Goal: Information Seeking & Learning: Learn about a topic

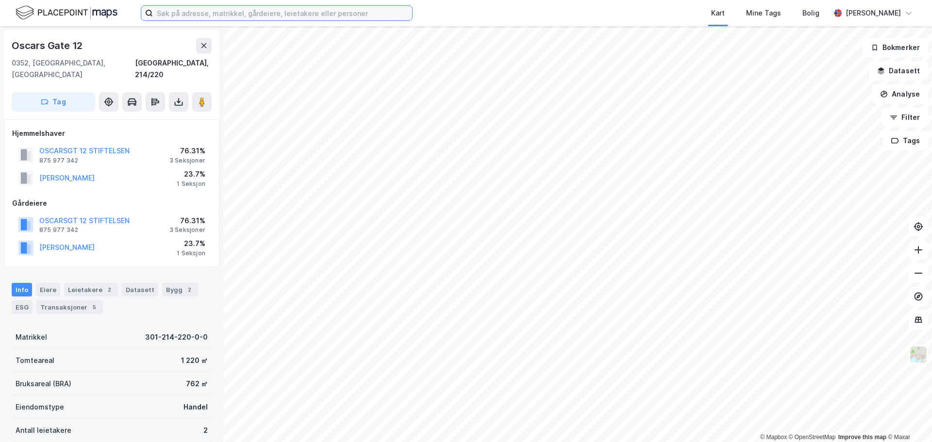
click at [184, 19] on input at bounding box center [282, 13] width 259 height 15
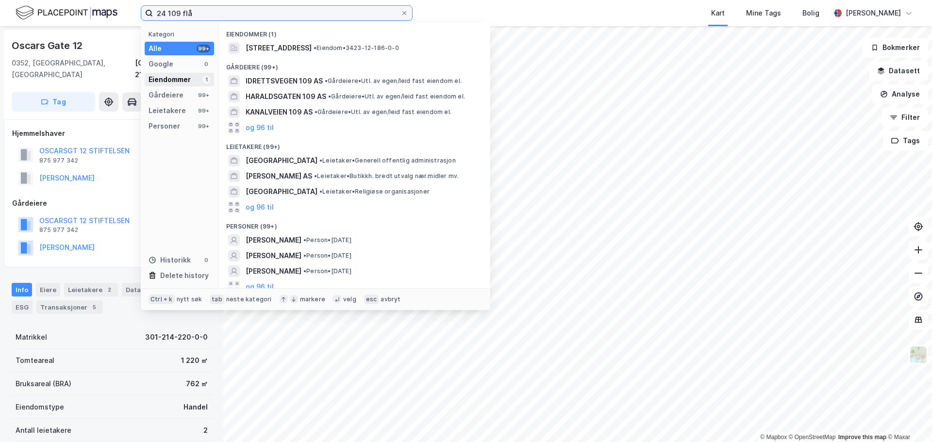
type input "24 109 flå"
click at [156, 82] on div "Eiendommer" at bounding box center [170, 80] width 42 height 12
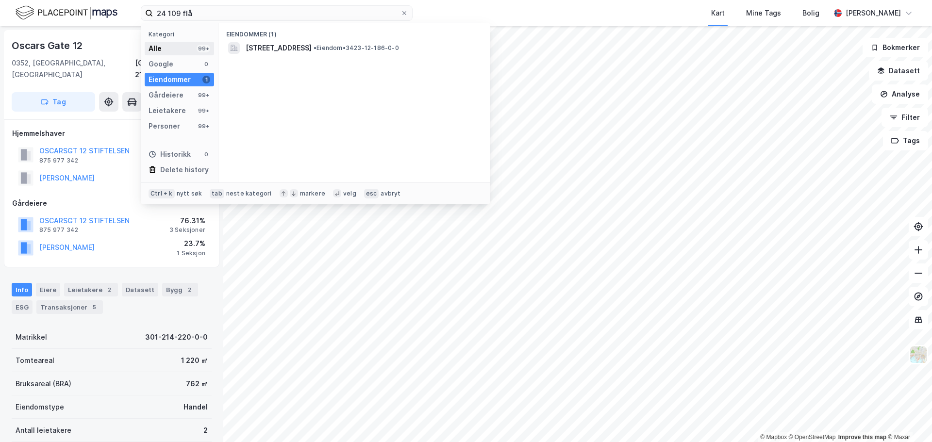
click at [177, 51] on div "Alle 99+" at bounding box center [179, 49] width 69 height 14
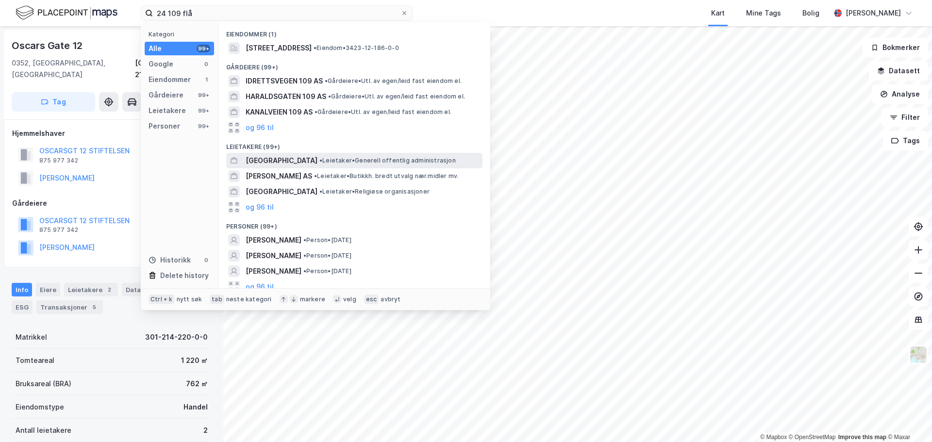
click at [281, 162] on span "[GEOGRAPHIC_DATA]" at bounding box center [282, 161] width 72 height 12
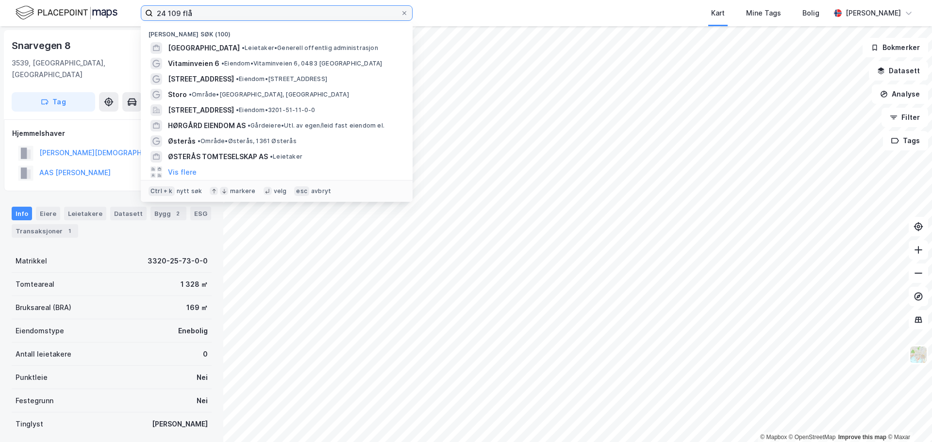
drag, startPoint x: 197, startPoint y: 17, endPoint x: 92, endPoint y: 17, distance: 104.9
click at [98, 17] on div "24 109 flå Nylige søk (100) FLÅ KOMMUNE • Leietaker • Generell offentlig admini…" at bounding box center [466, 13] width 932 height 26
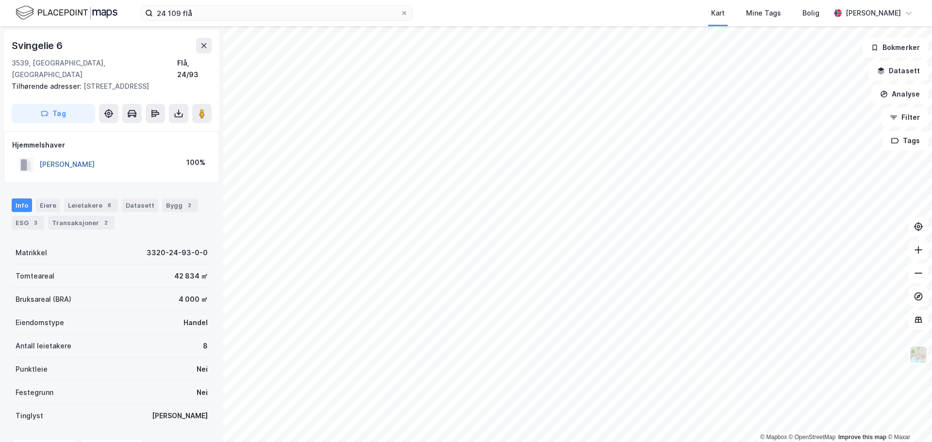
click at [0, 0] on button "[PERSON_NAME]" at bounding box center [0, 0] width 0 height 0
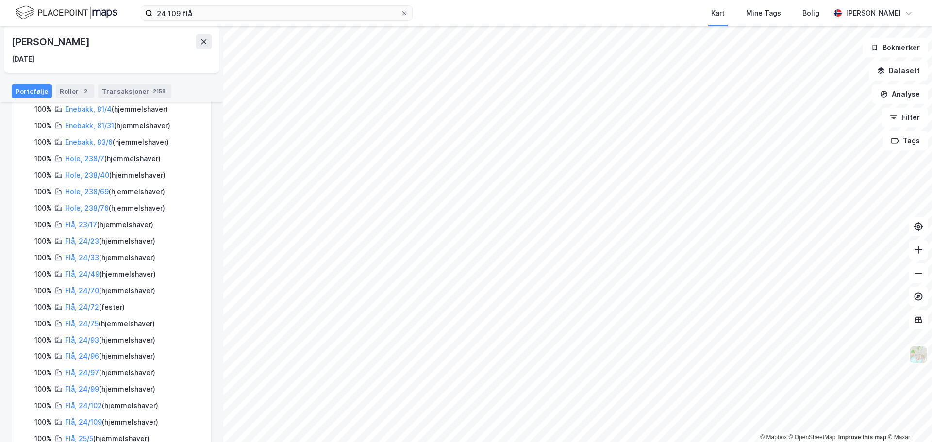
scroll to position [291, 0]
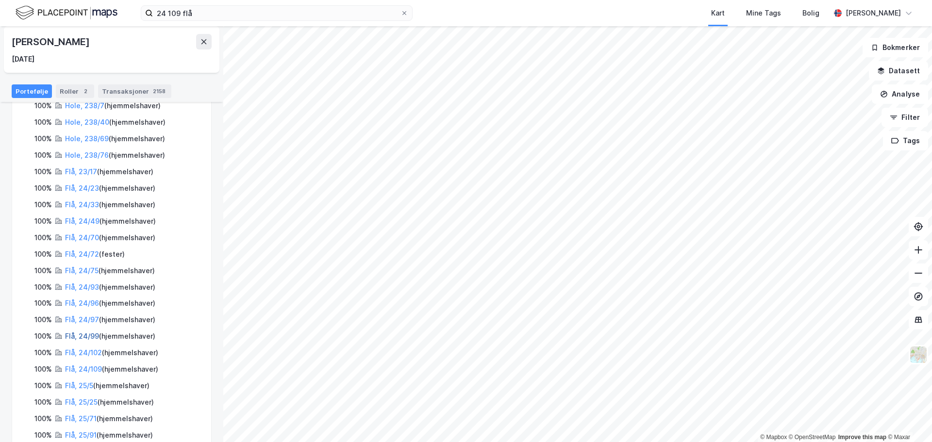
click at [84, 332] on link "Flå, 24/99" at bounding box center [82, 336] width 34 height 8
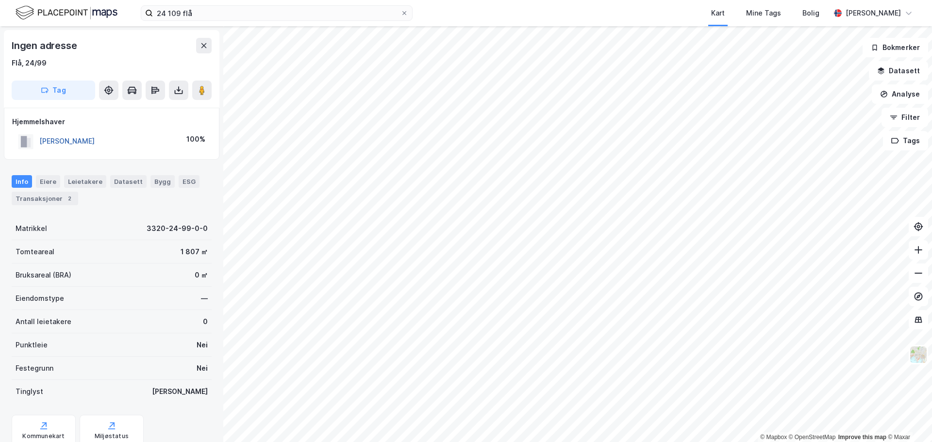
click at [0, 0] on button "[PERSON_NAME]" at bounding box center [0, 0] width 0 height 0
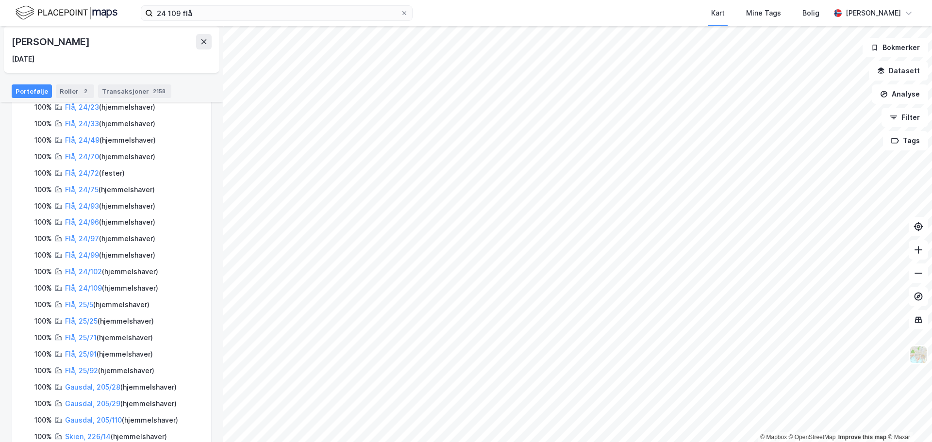
scroll to position [388, 0]
click at [94, 268] on link "Flå, 24/109" at bounding box center [83, 272] width 37 height 8
